Goal: Find specific page/section: Find specific page/section

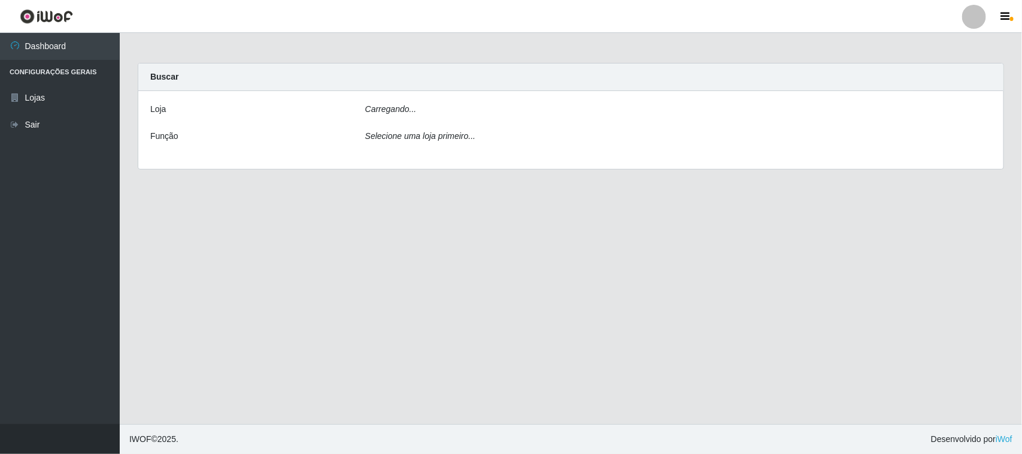
click at [408, 132] on icon "Selecione uma loja primeiro..." at bounding box center [420, 136] width 110 height 10
click at [437, 106] on div "Carregando..." at bounding box center [678, 111] width 644 height 17
click at [442, 135] on icon "Selecione uma loja primeiro..." at bounding box center [420, 136] width 110 height 10
click at [459, 139] on icon "Selecione uma loja primeiro..." at bounding box center [420, 136] width 110 height 10
click at [419, 138] on icon "Selecione uma loja primeiro..." at bounding box center [420, 136] width 110 height 10
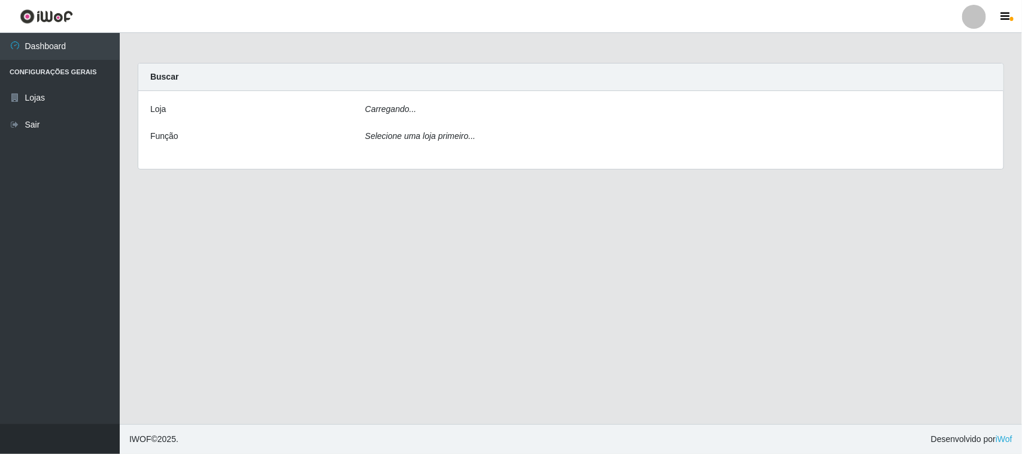
click at [459, 131] on icon "Selecione uma loja primeiro..." at bounding box center [420, 136] width 110 height 10
click at [385, 141] on div "Selecione uma loja primeiro..." at bounding box center [678, 138] width 644 height 17
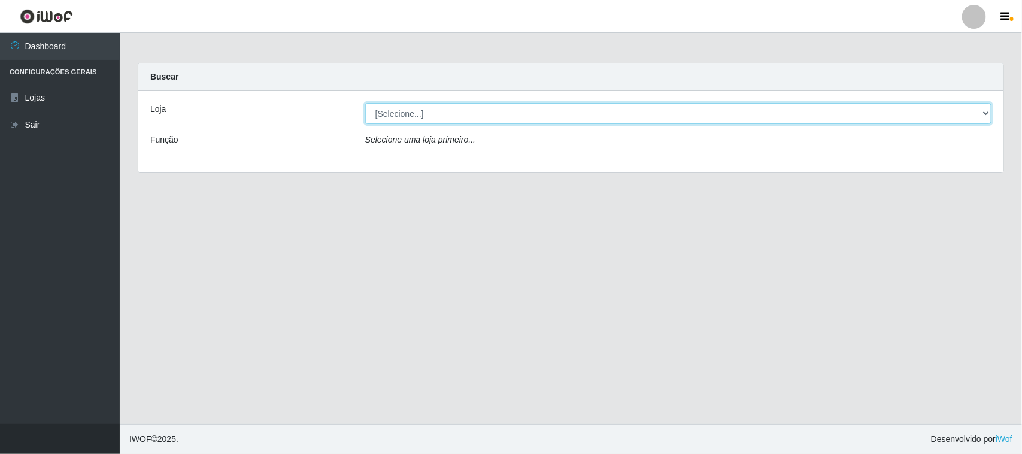
click at [463, 111] on select "[Selecione...] Nordestão - [GEOGRAPHIC_DATA]" at bounding box center [678, 113] width 626 height 21
select select "420"
click at [365, 103] on select "[Selecione...] Nordestão - [GEOGRAPHIC_DATA]" at bounding box center [678, 113] width 626 height 21
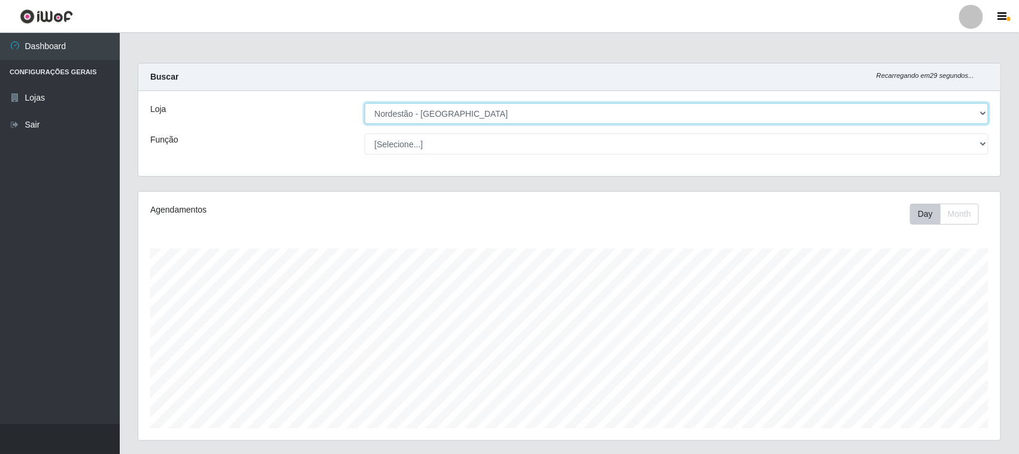
scroll to position [249, 862]
